Goal: Information Seeking & Learning: Find specific fact

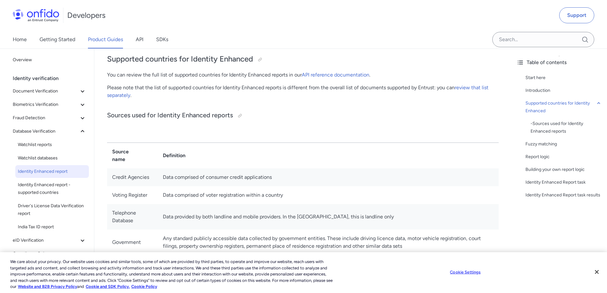
scroll to position [235, 0]
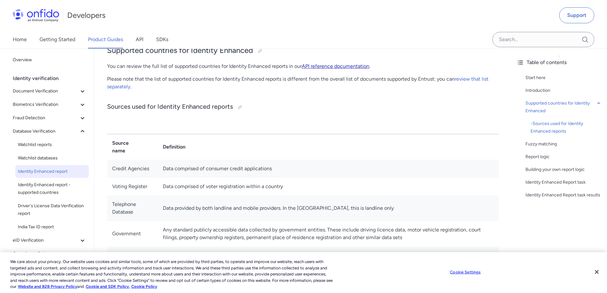
click at [345, 67] on link "API reference documentation" at bounding box center [336, 66] width 68 height 6
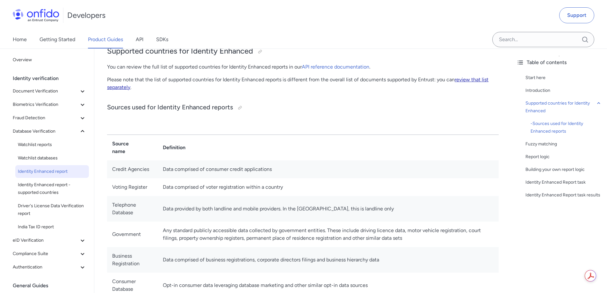
click at [468, 81] on link "review that list separately" at bounding box center [298, 84] width 382 height 14
